Goal: Navigation & Orientation: Find specific page/section

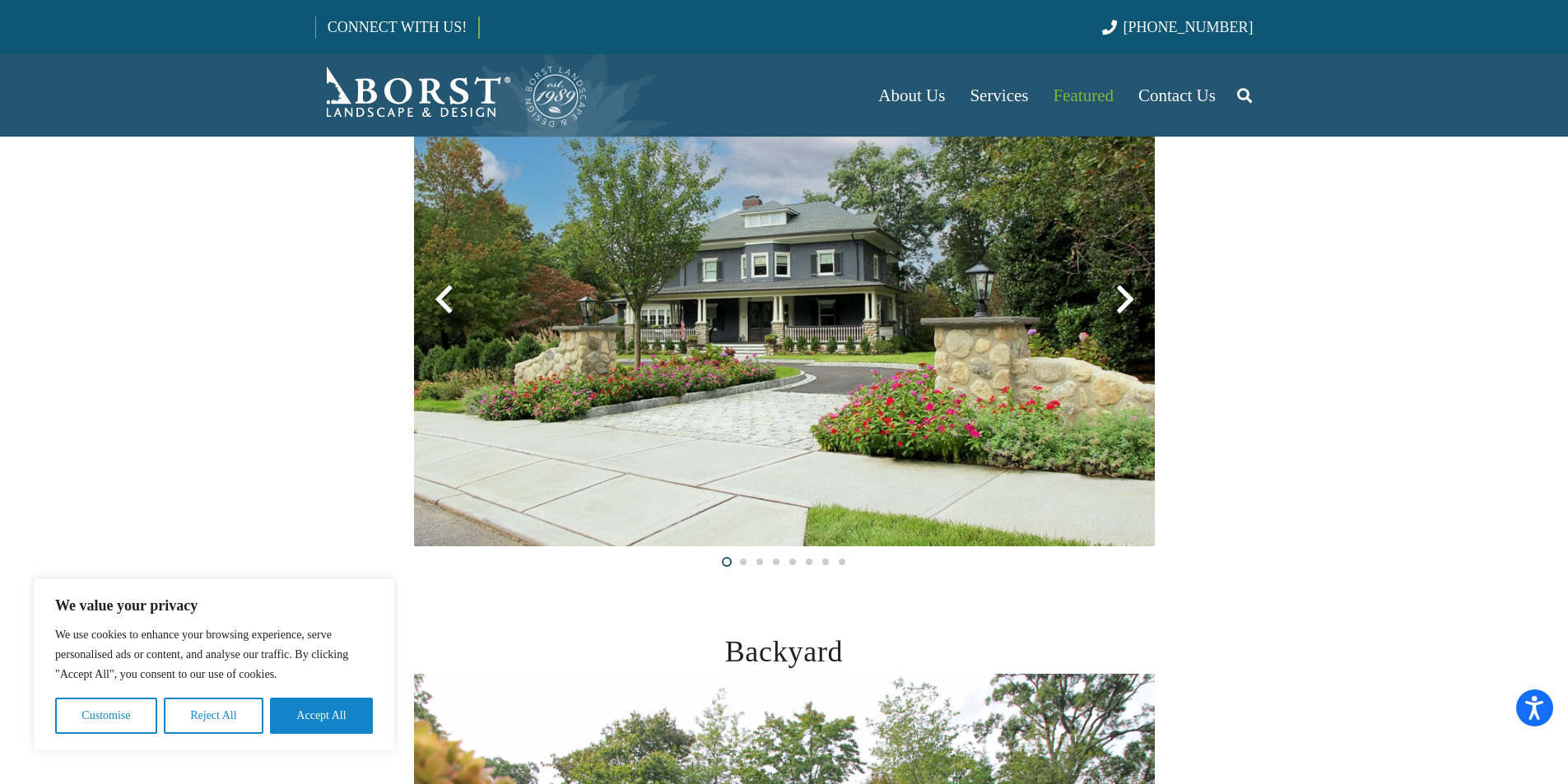
scroll to position [329, 0]
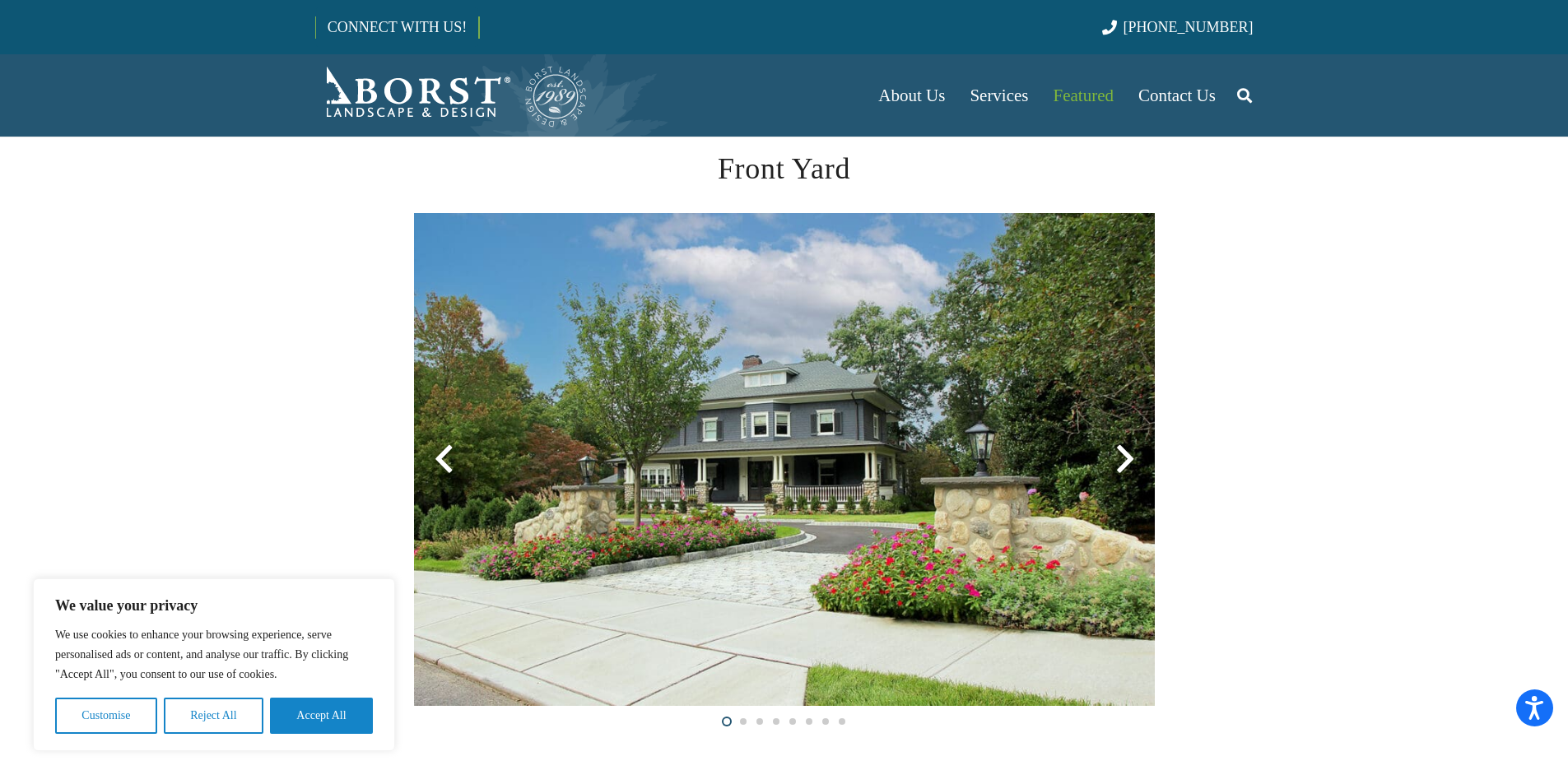
click at [1124, 457] on div at bounding box center [1124, 459] width 59 height 59
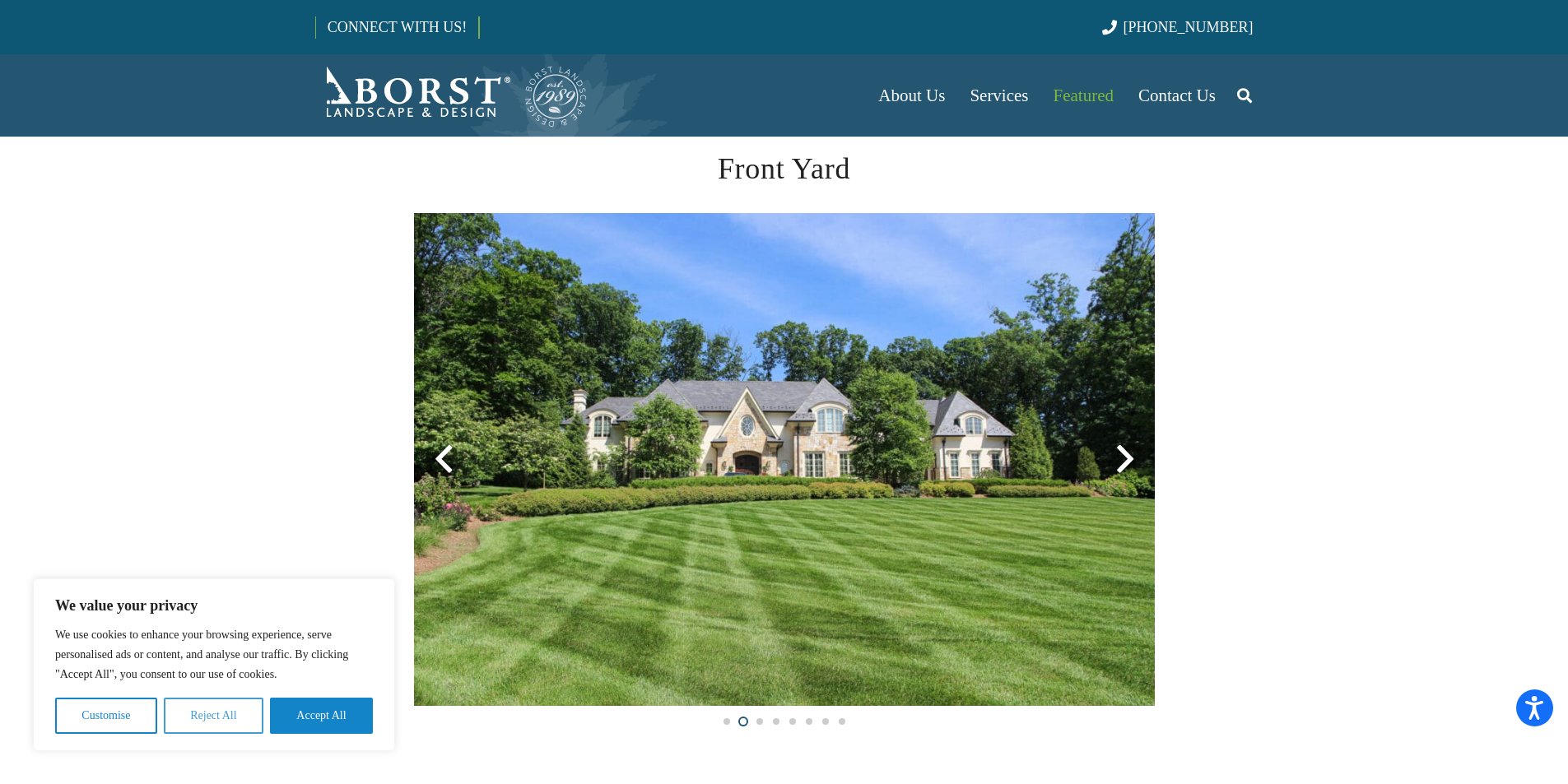
click at [215, 725] on button "Reject All" at bounding box center [213, 715] width 100 height 36
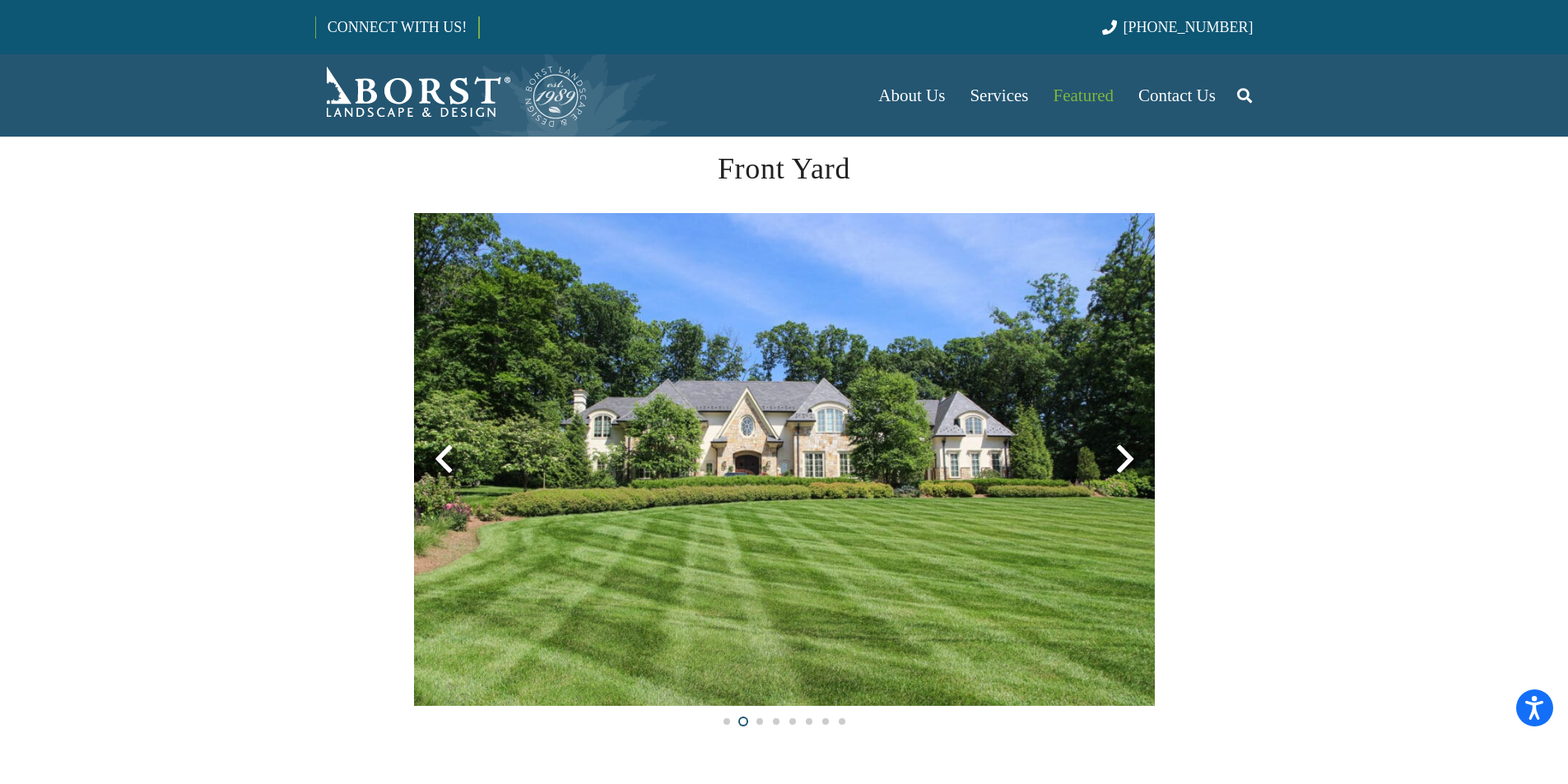
click at [1122, 453] on div at bounding box center [1124, 459] width 59 height 59
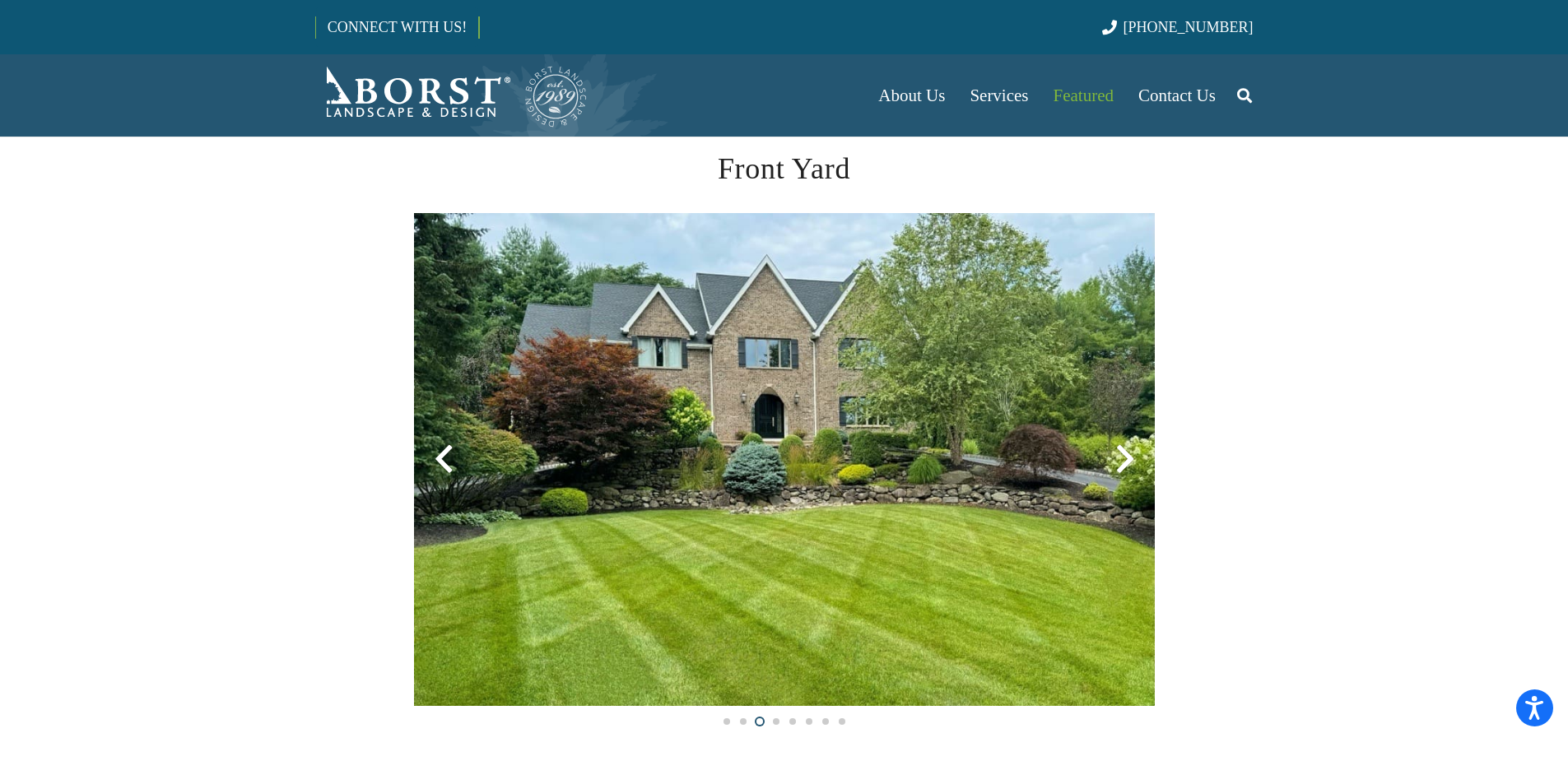
click at [1122, 453] on div at bounding box center [1124, 459] width 59 height 59
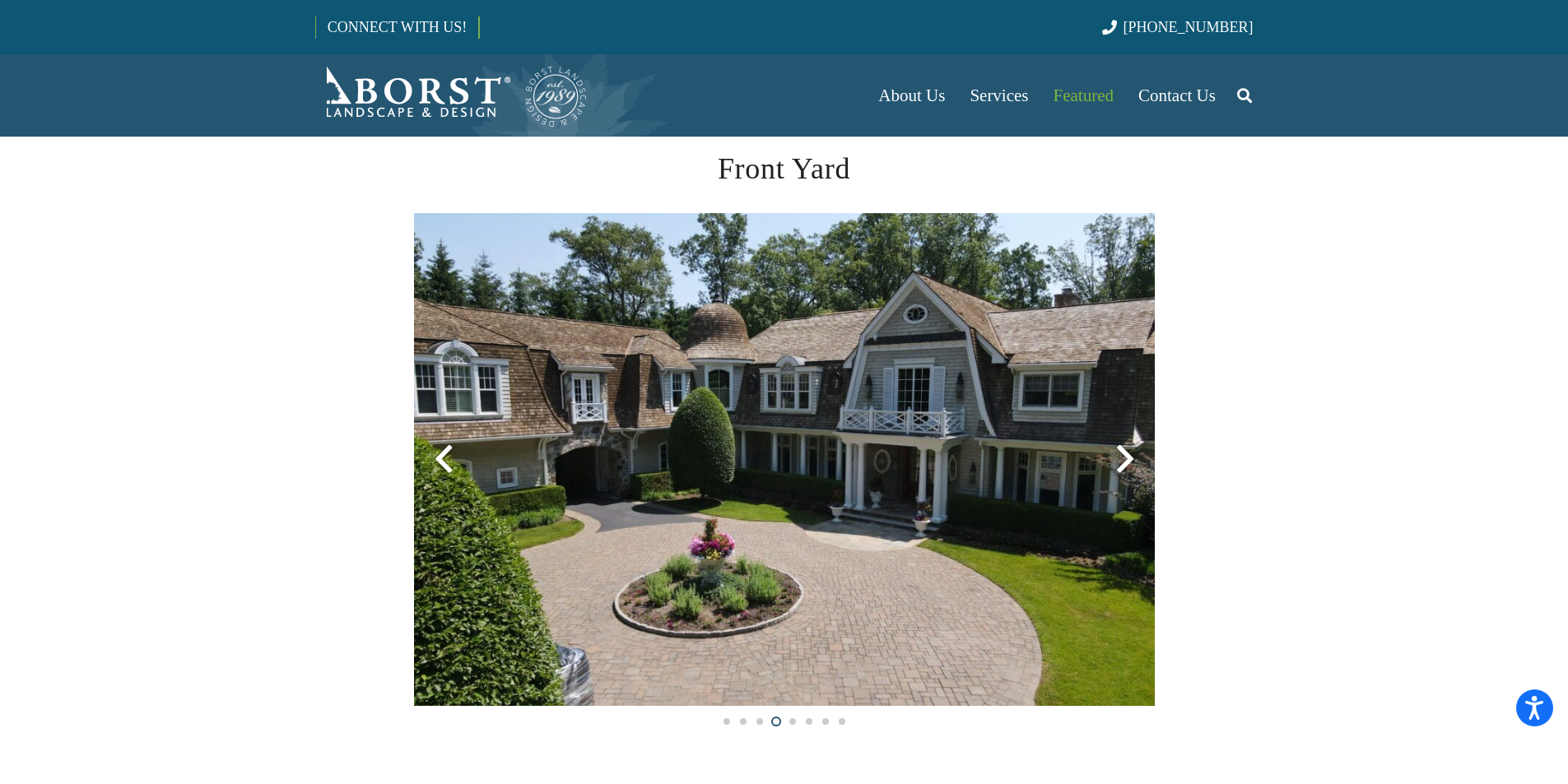
click at [1122, 453] on div at bounding box center [1124, 459] width 59 height 59
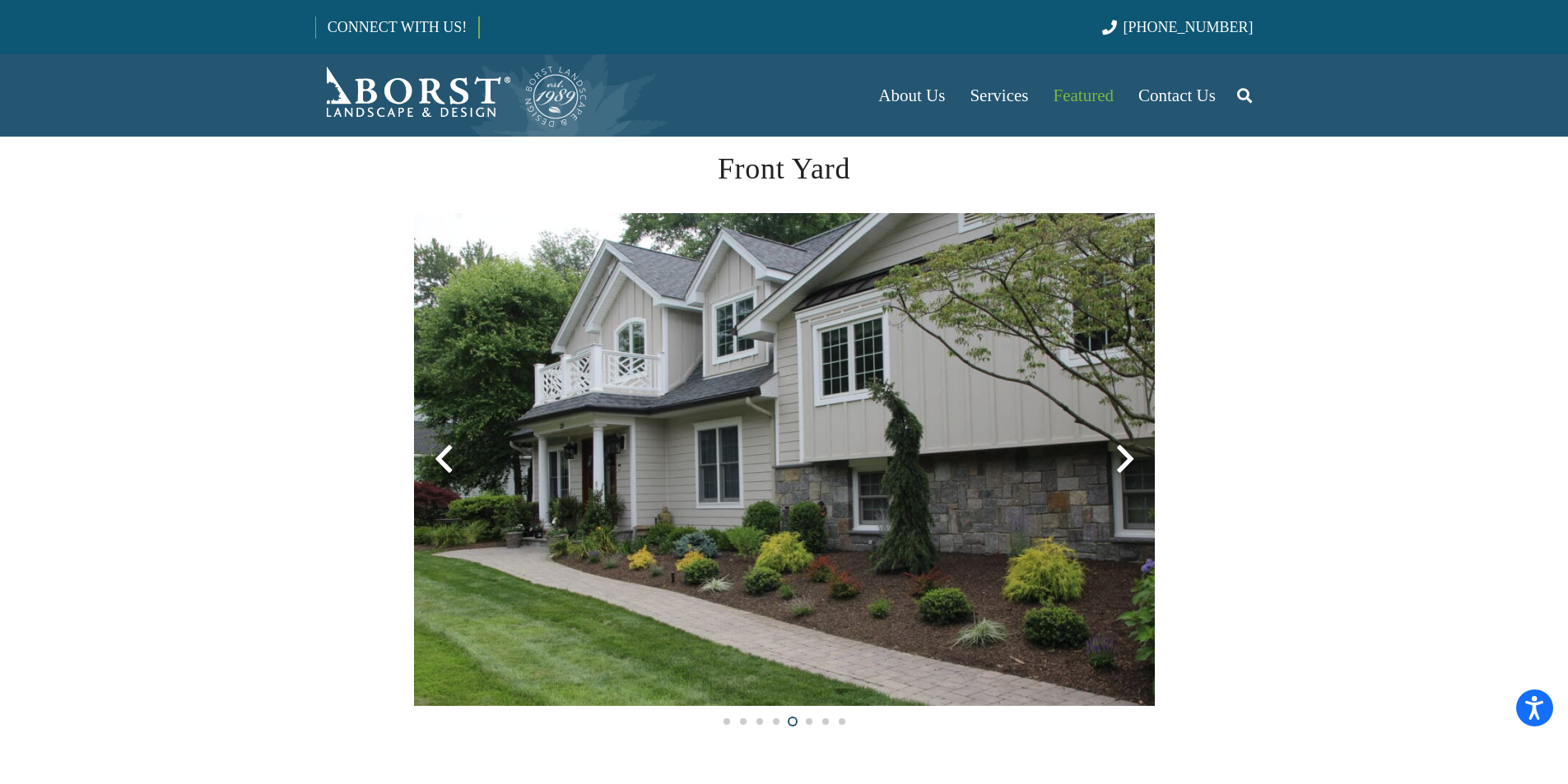
click at [1122, 453] on div at bounding box center [1124, 459] width 59 height 59
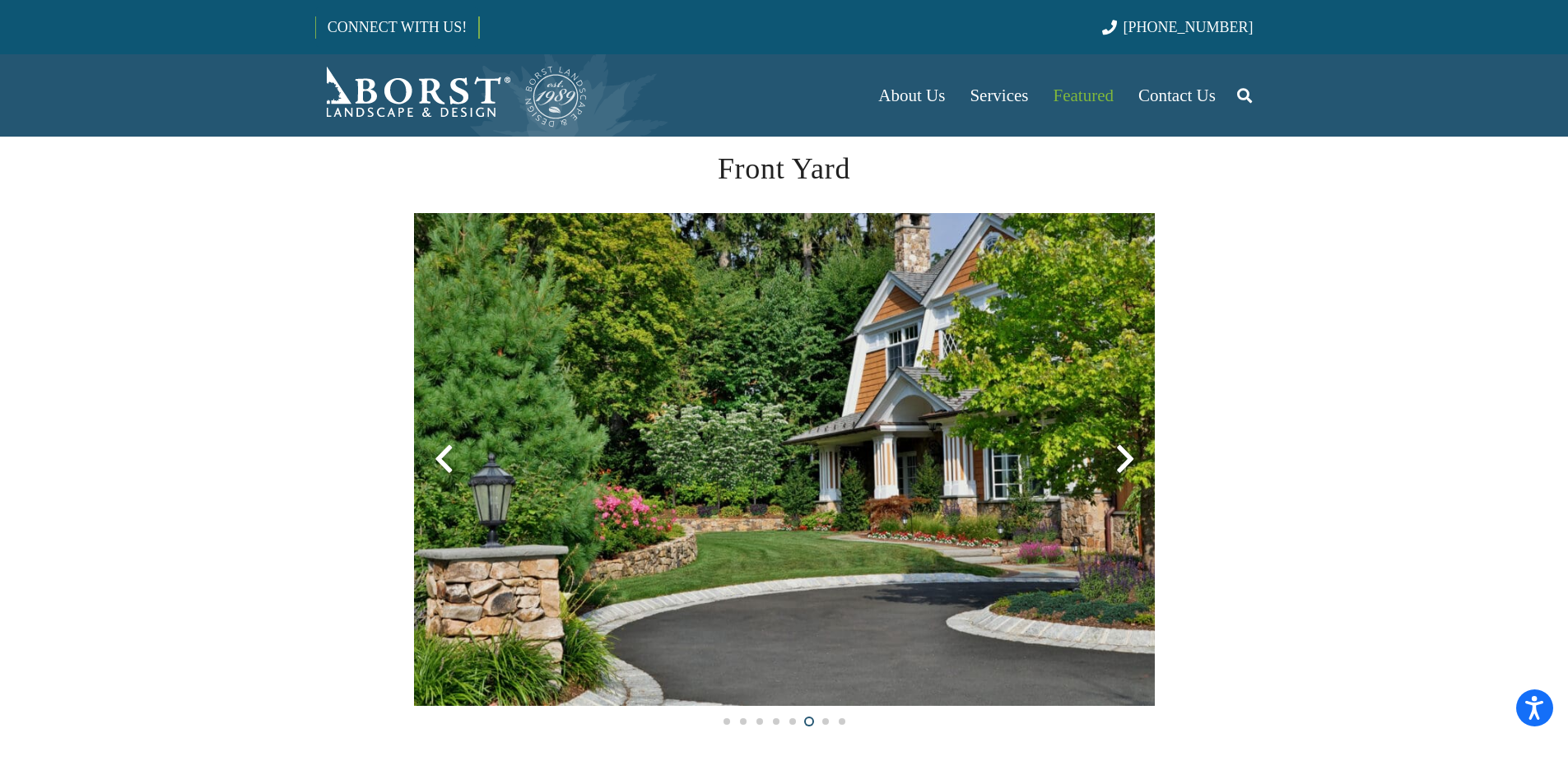
click at [1122, 453] on div at bounding box center [1124, 459] width 59 height 59
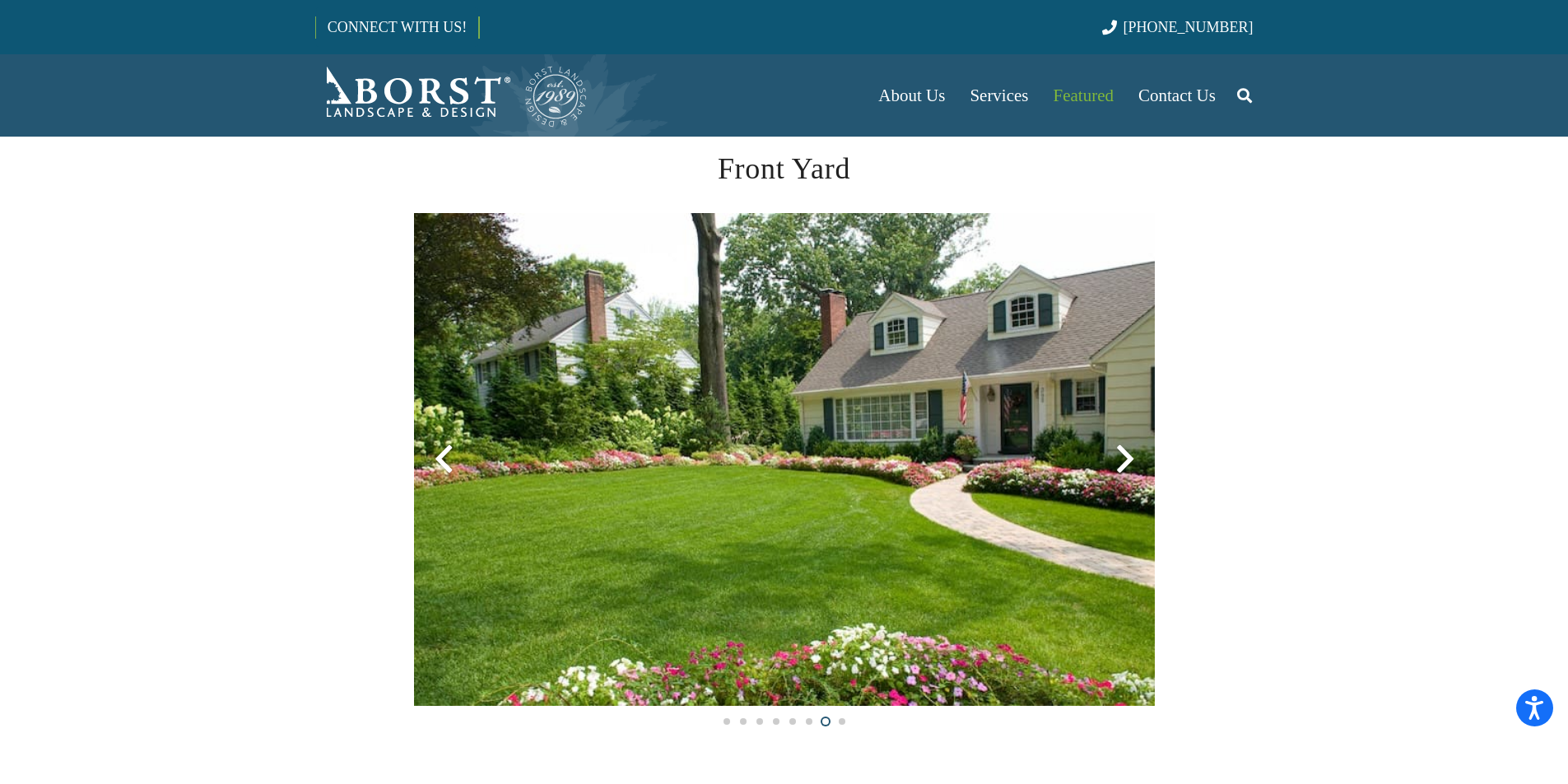
click at [1122, 453] on div at bounding box center [1124, 459] width 59 height 59
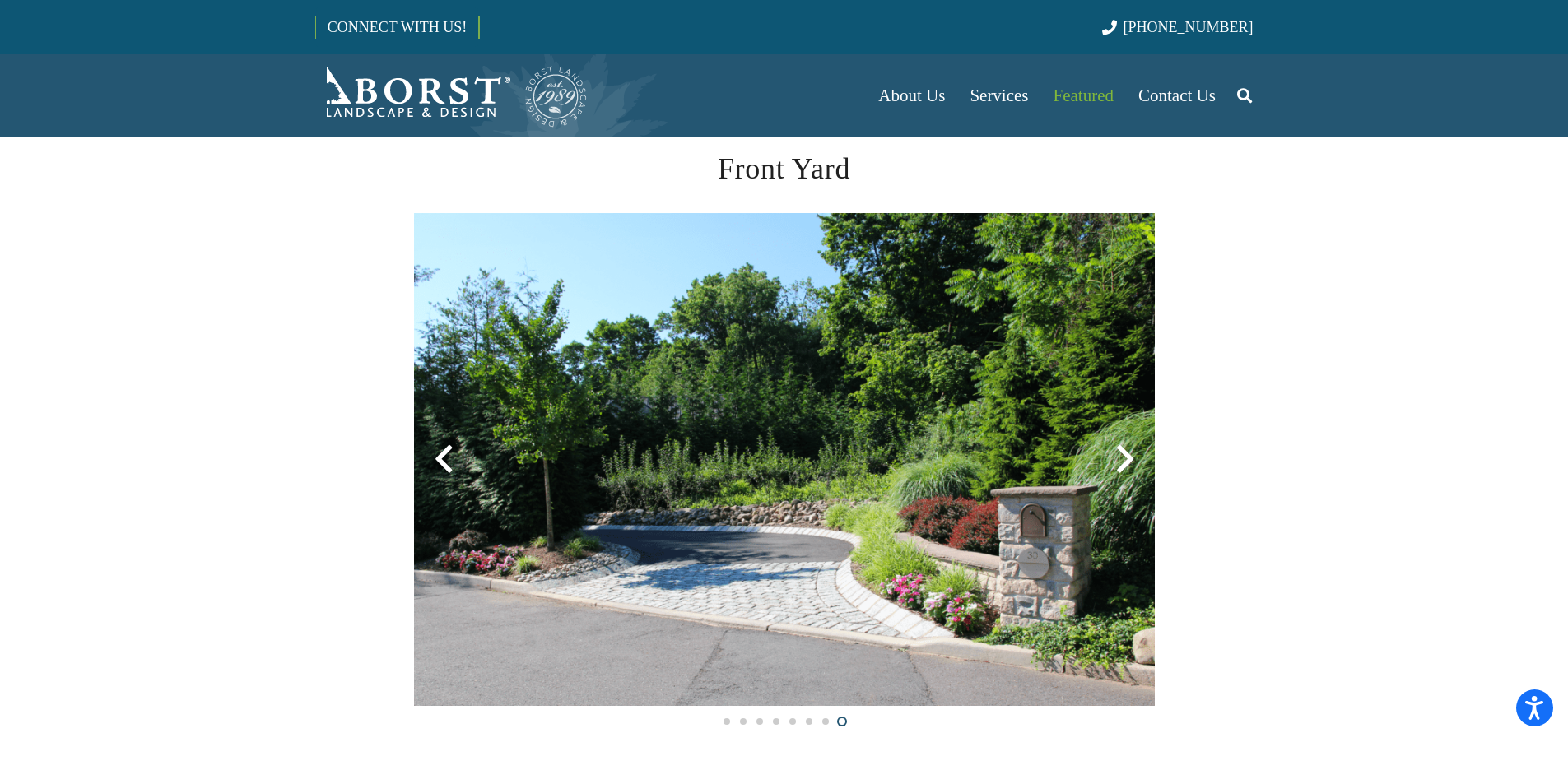
click at [1122, 453] on div at bounding box center [1124, 459] width 59 height 59
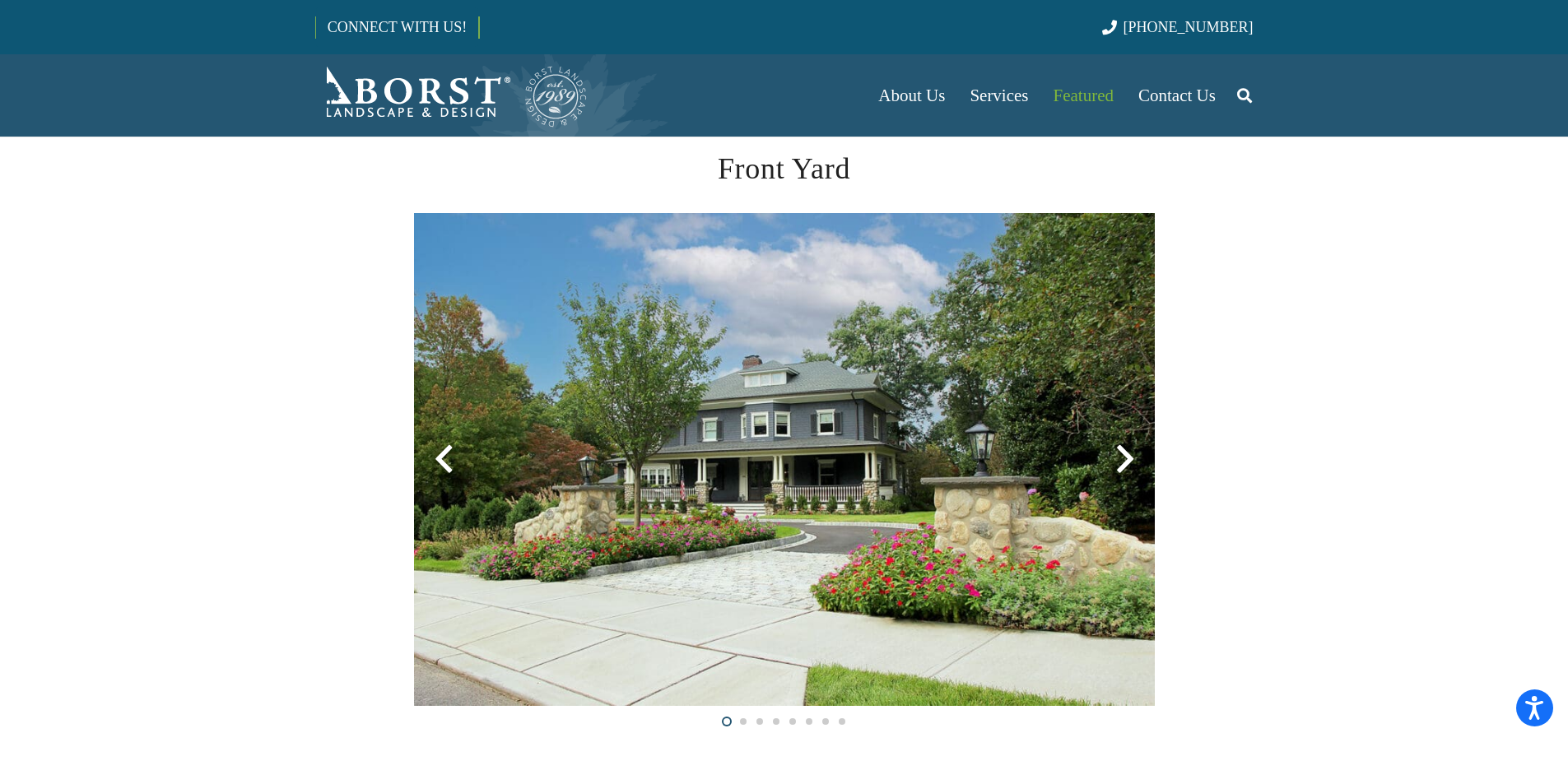
click at [1122, 453] on div at bounding box center [1124, 459] width 59 height 59
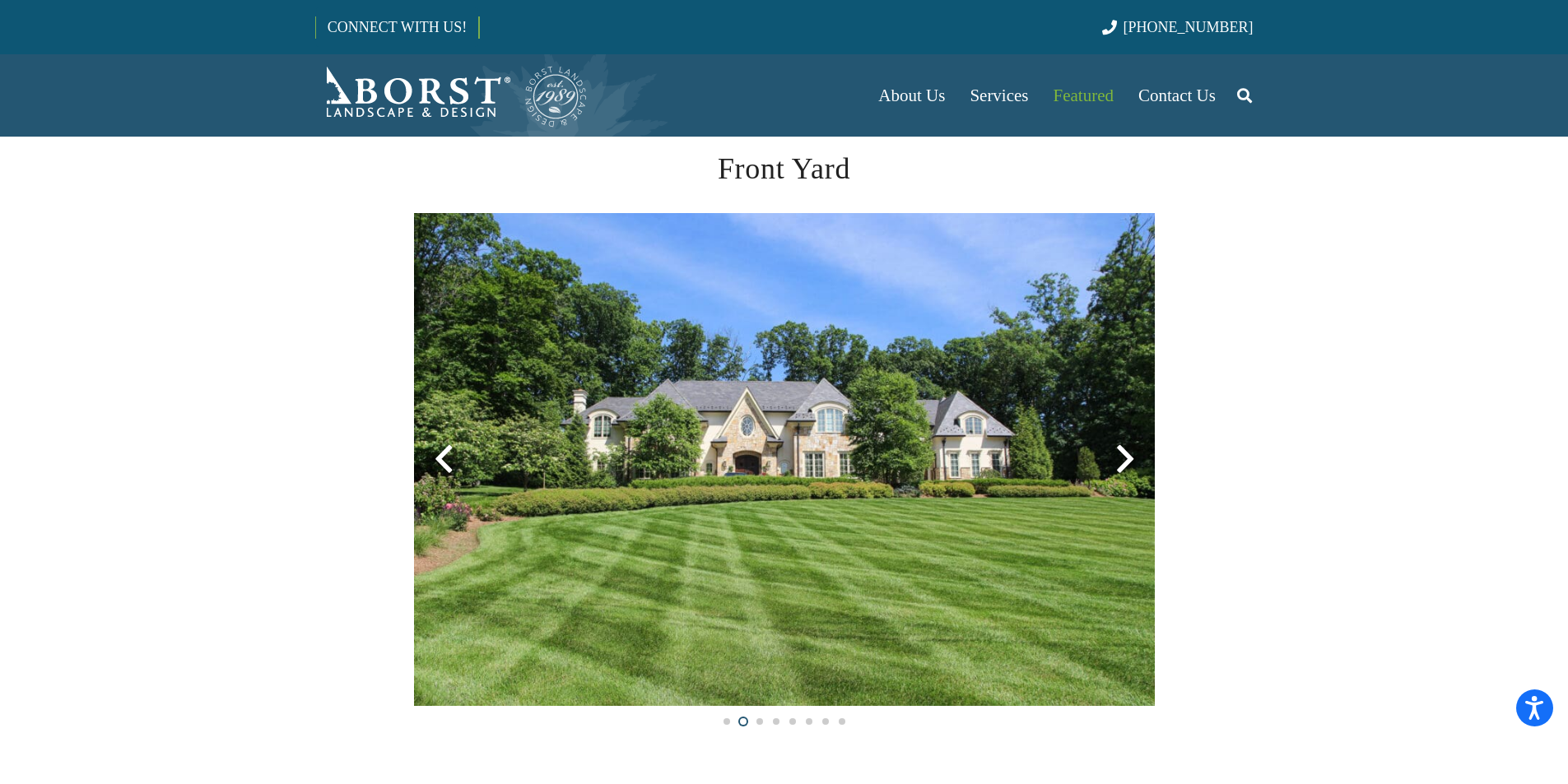
click at [1122, 453] on div at bounding box center [1124, 459] width 59 height 59
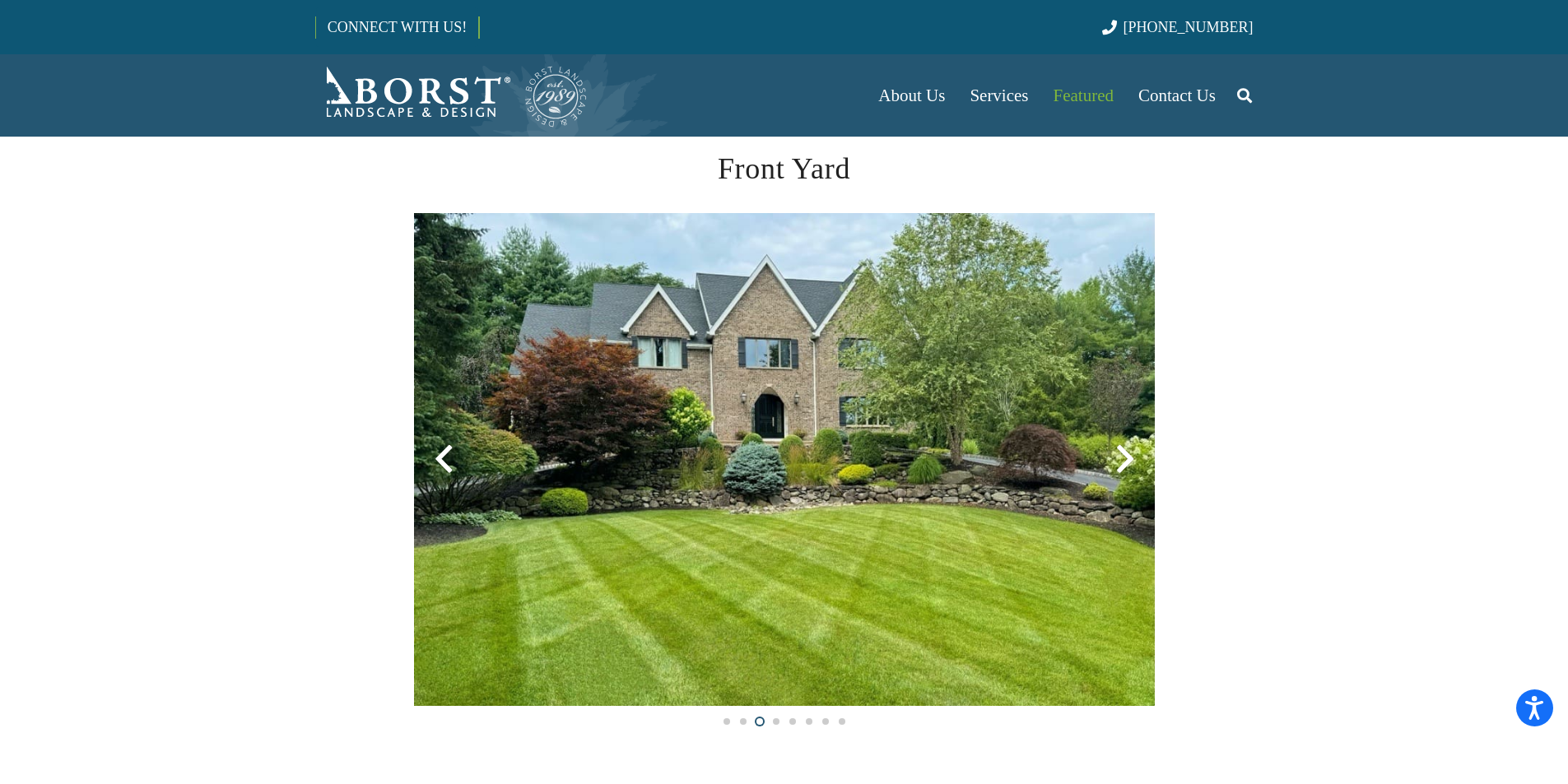
click at [1122, 453] on div at bounding box center [1124, 459] width 59 height 59
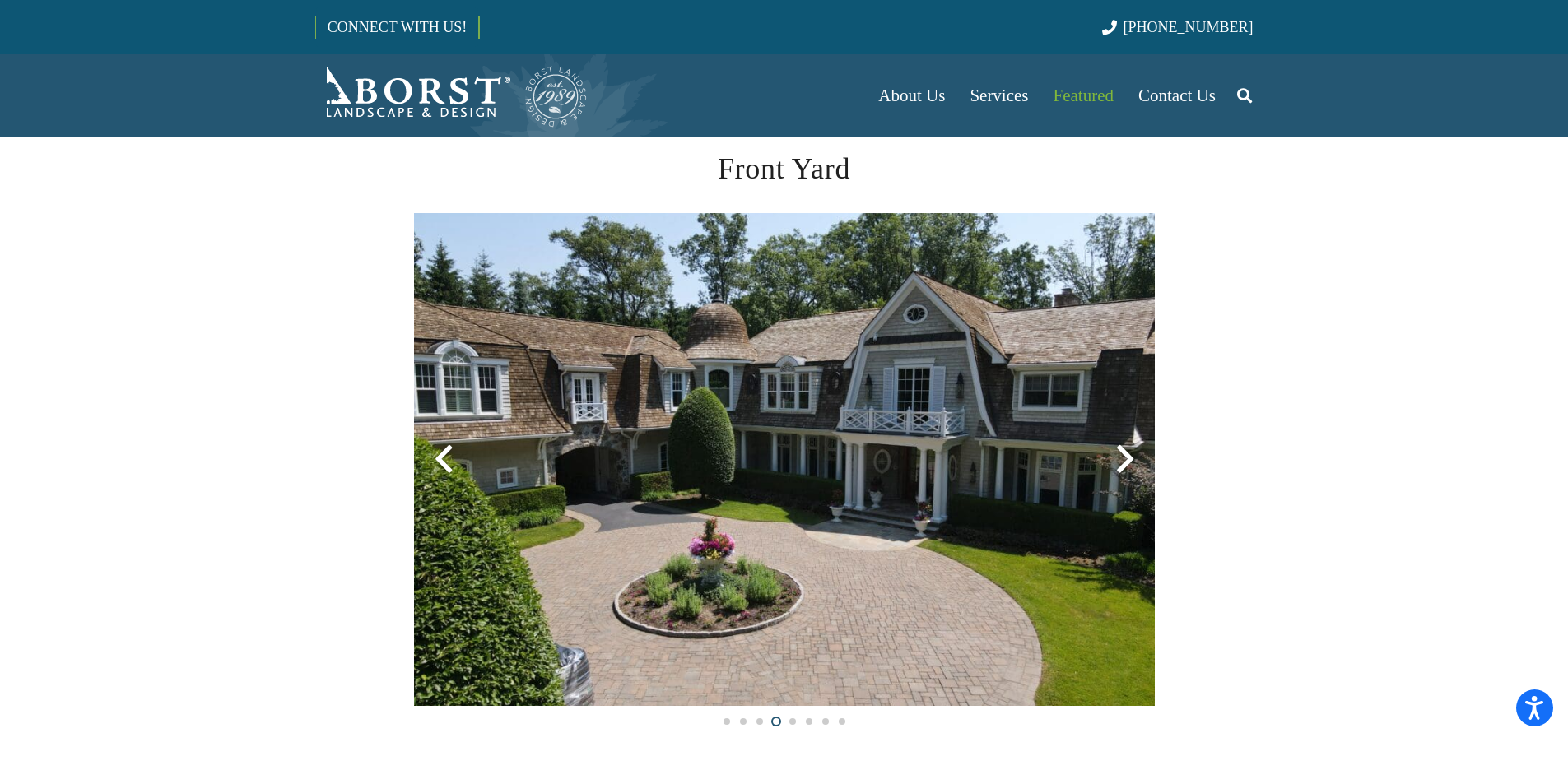
click at [1122, 453] on div at bounding box center [1124, 459] width 59 height 59
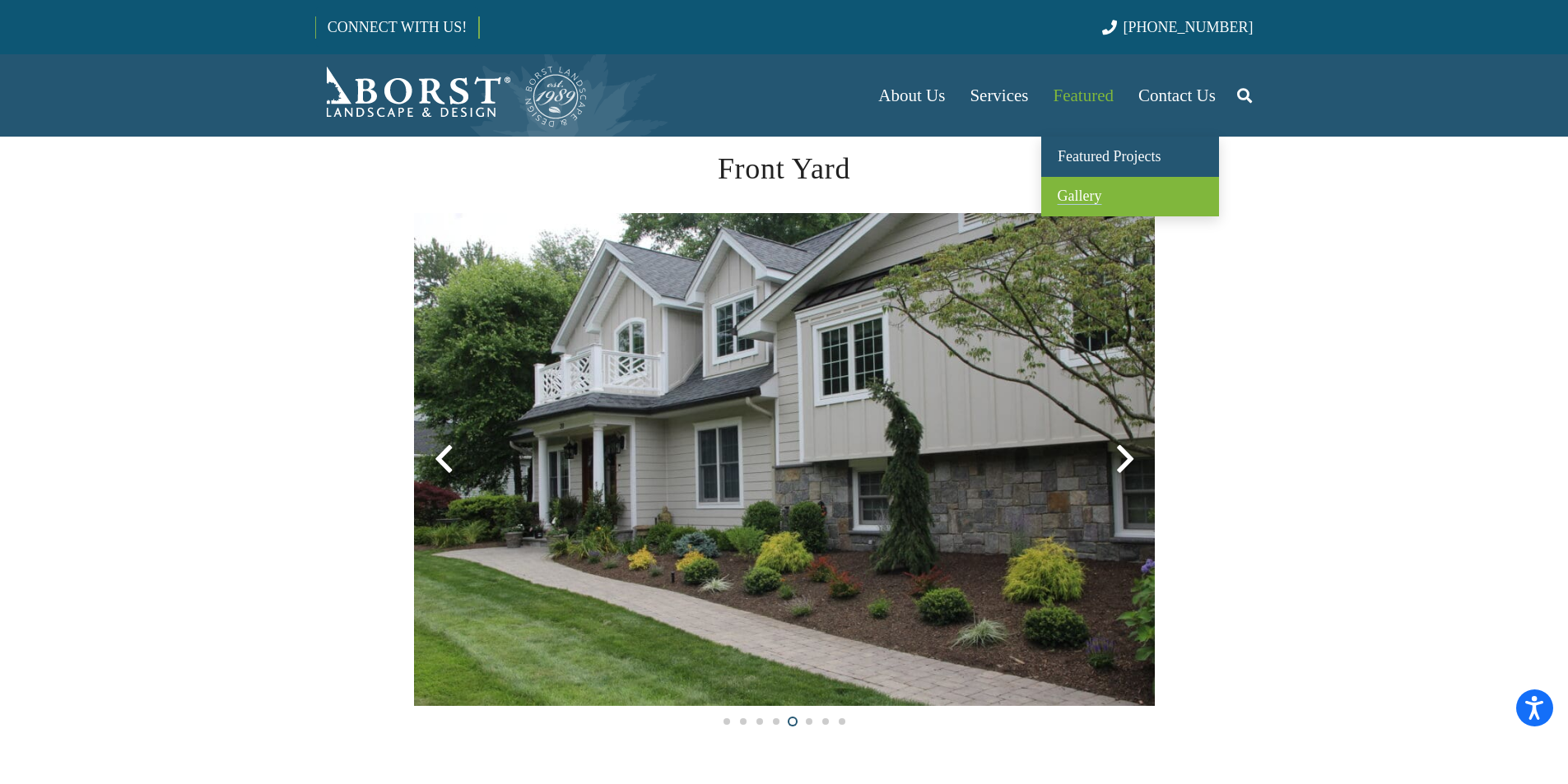
click at [1079, 198] on span "Gallery" at bounding box center [1080, 196] width 45 height 16
